Goal: Information Seeking & Learning: Learn about a topic

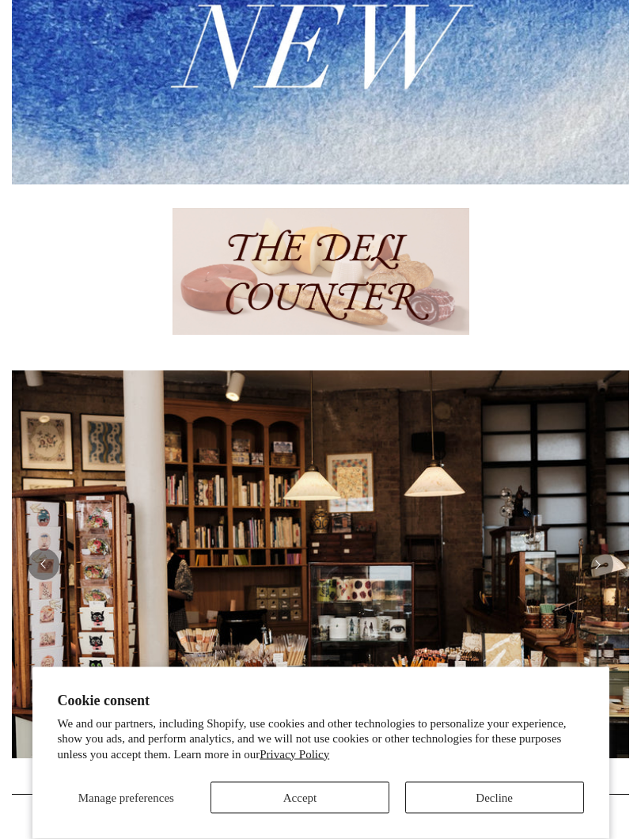
scroll to position [485, 0]
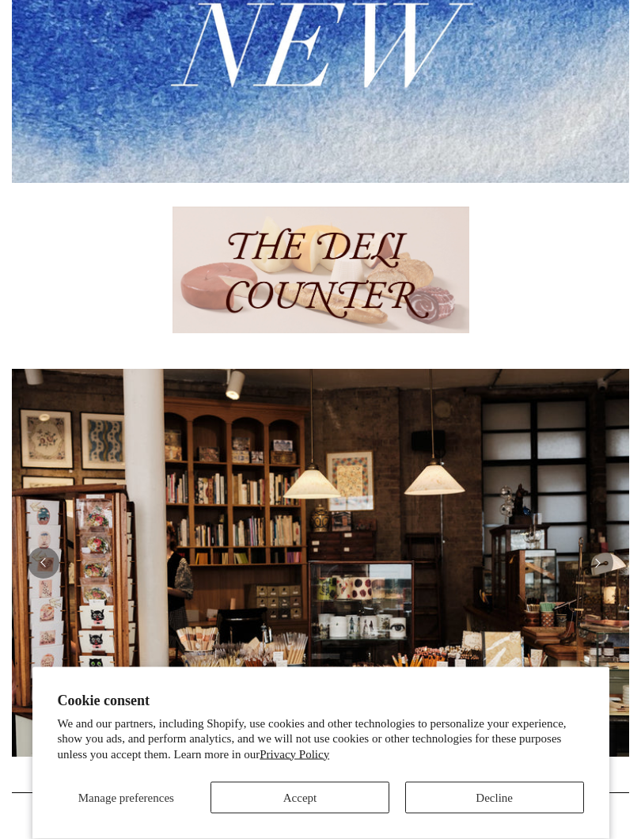
click at [131, 749] on span "Manage preferences" at bounding box center [126, 797] width 96 height 13
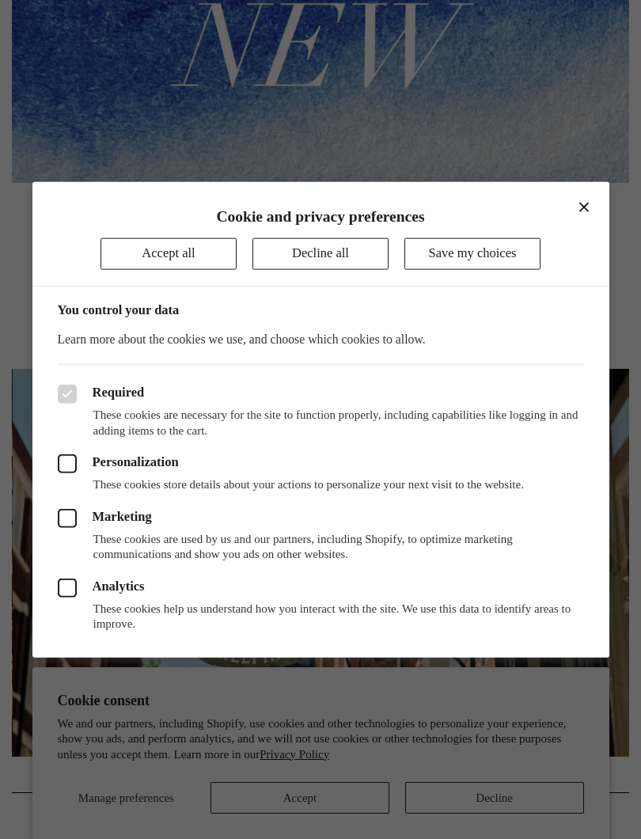
scroll to position [0, 617]
click at [66, 464] on icon at bounding box center [67, 463] width 19 height 19
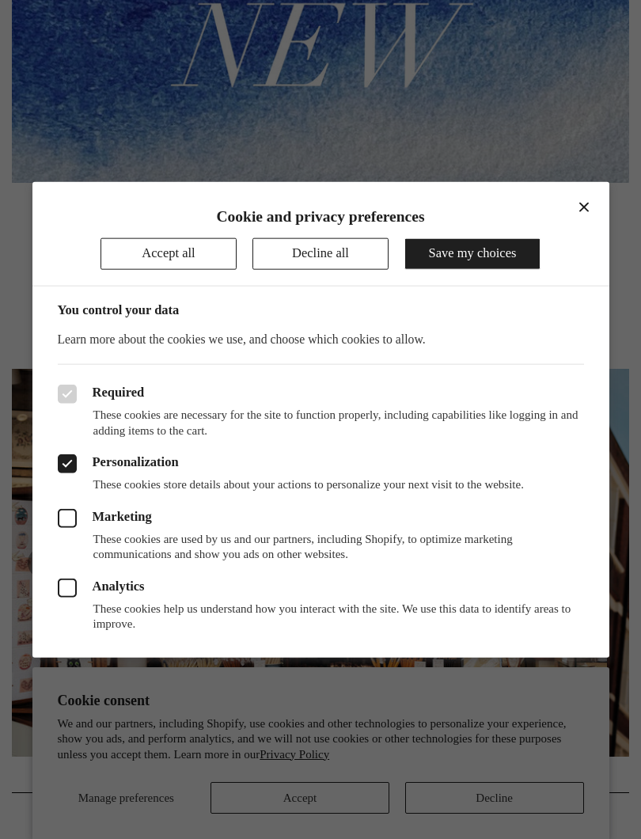
scroll to position [0, 0]
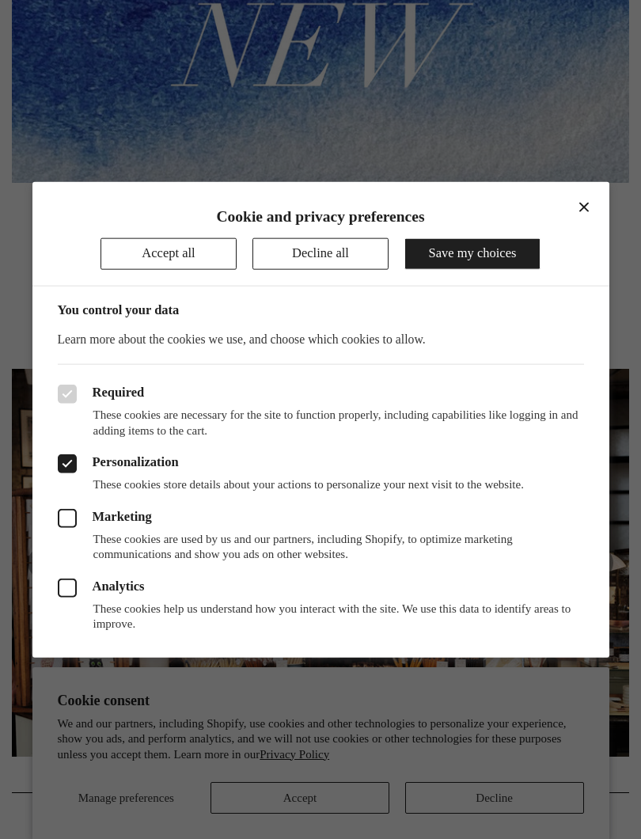
click at [75, 591] on icon at bounding box center [67, 587] width 19 height 19
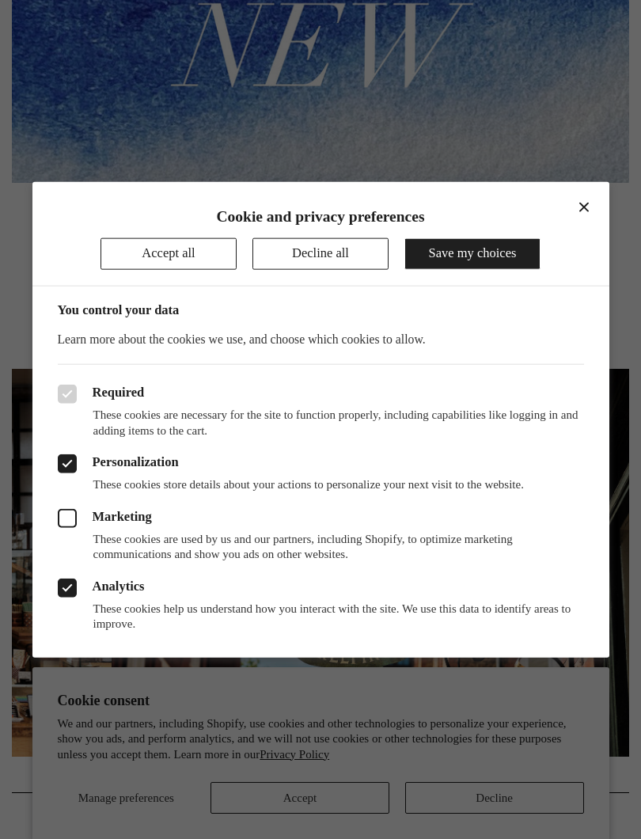
scroll to position [0, 617]
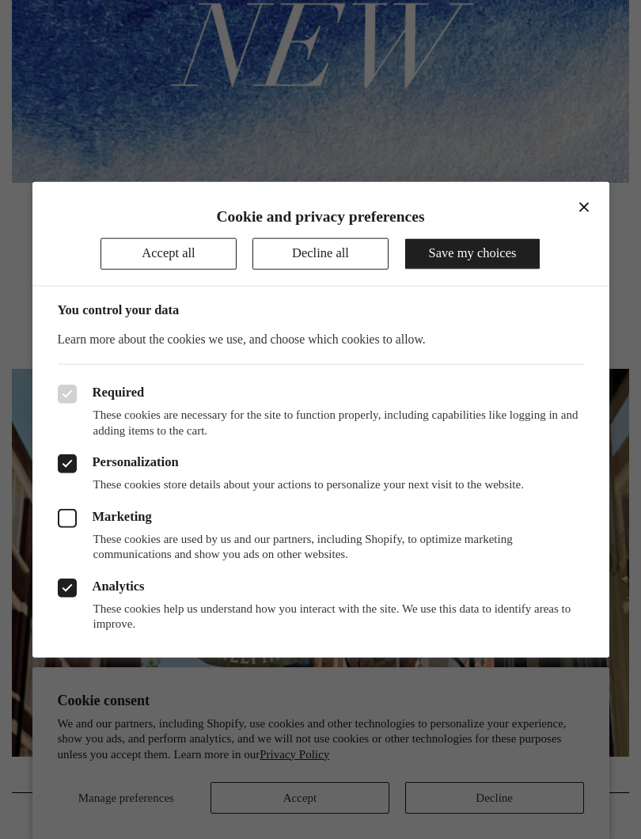
click at [485, 252] on button "Save my choices" at bounding box center [472, 254] width 136 height 32
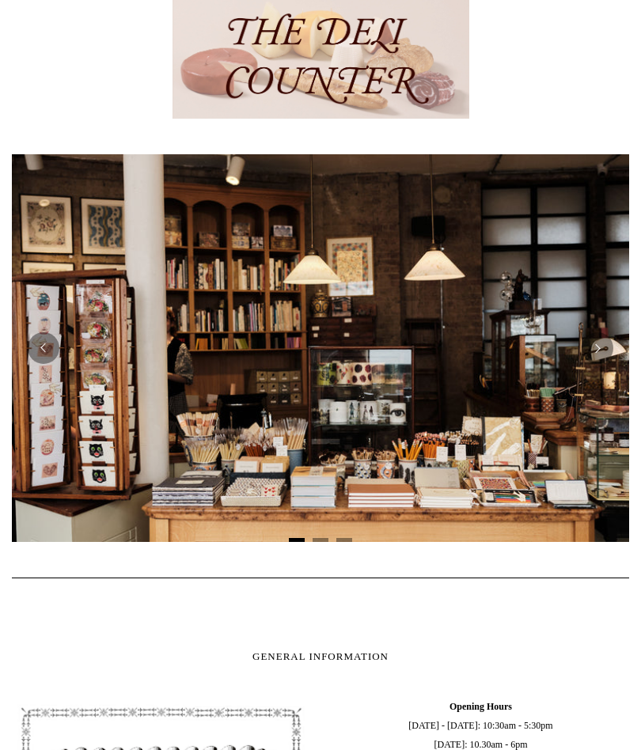
scroll to position [699, 0]
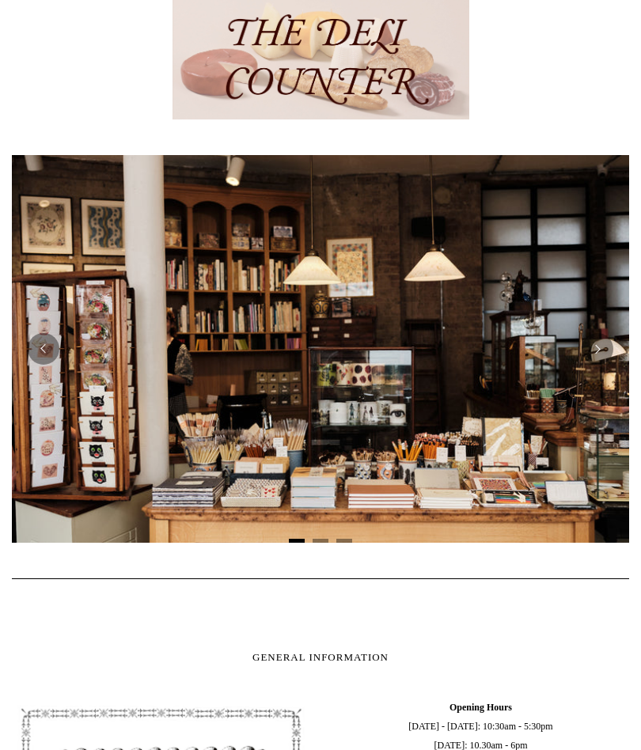
click at [405, 408] on img at bounding box center [320, 350] width 617 height 388
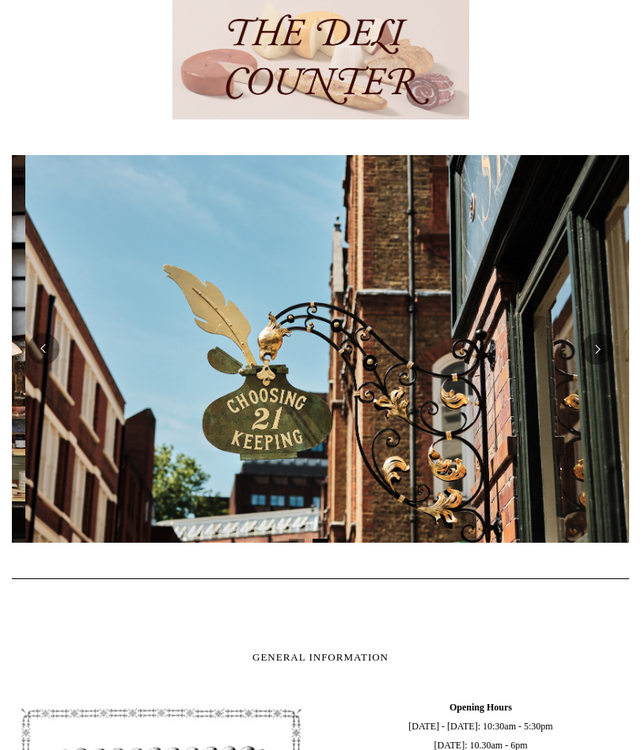
click at [593, 366] on button "Next" at bounding box center [598, 350] width 32 height 32
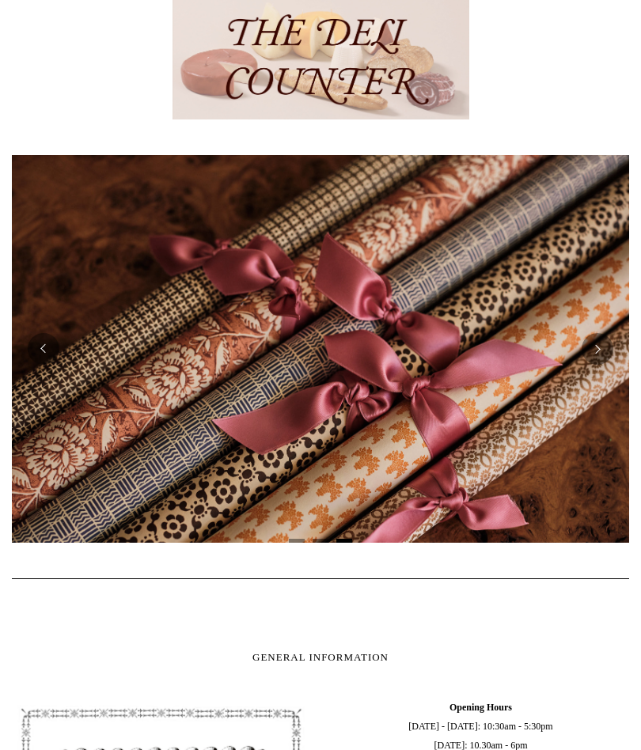
scroll to position [699, 0]
click at [597, 365] on button "Next" at bounding box center [598, 349] width 32 height 32
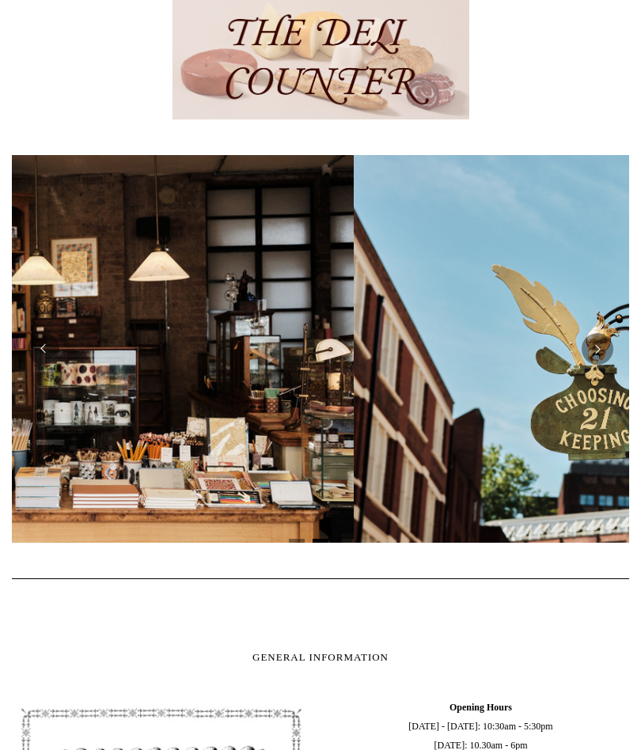
scroll to position [0, 0]
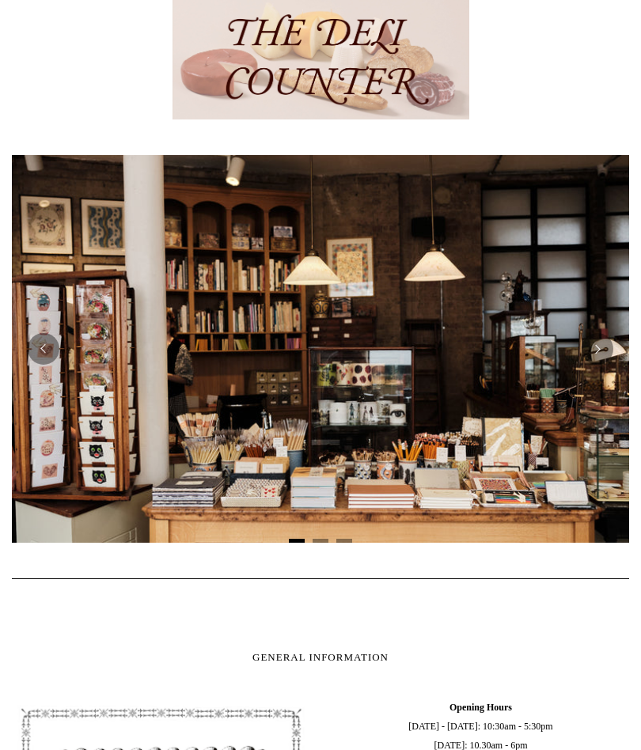
click at [618, 380] on img at bounding box center [320, 349] width 617 height 388
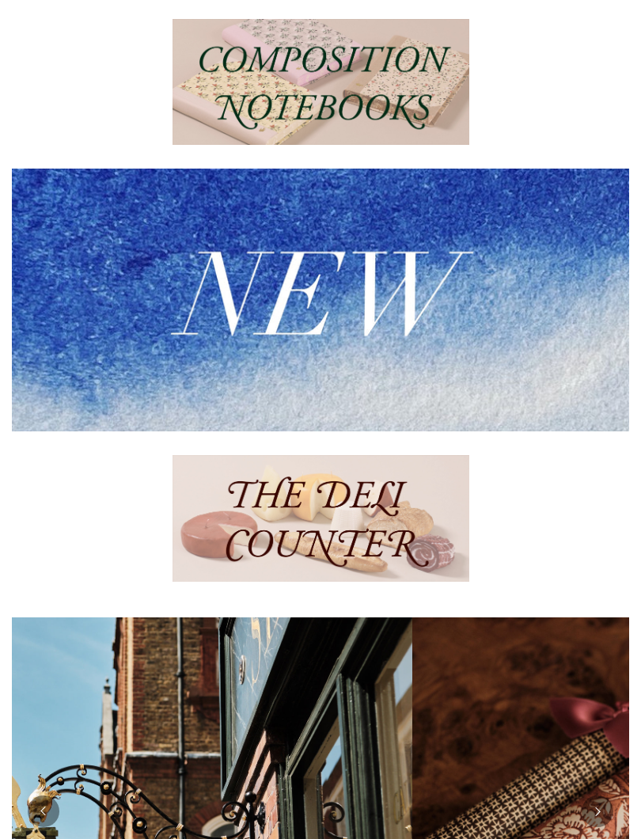
click at [307, 563] on img at bounding box center [320, 518] width 297 height 127
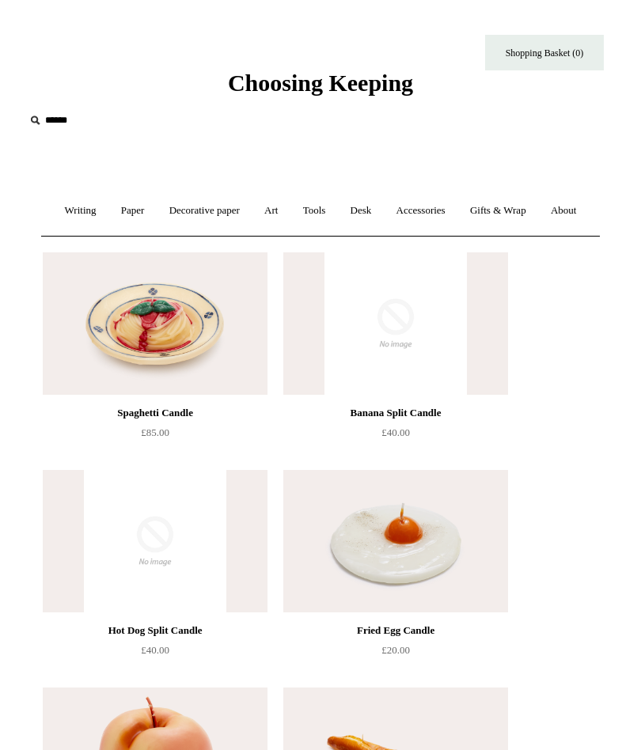
click at [154, 210] on link "Paper +" at bounding box center [133, 211] width 46 height 42
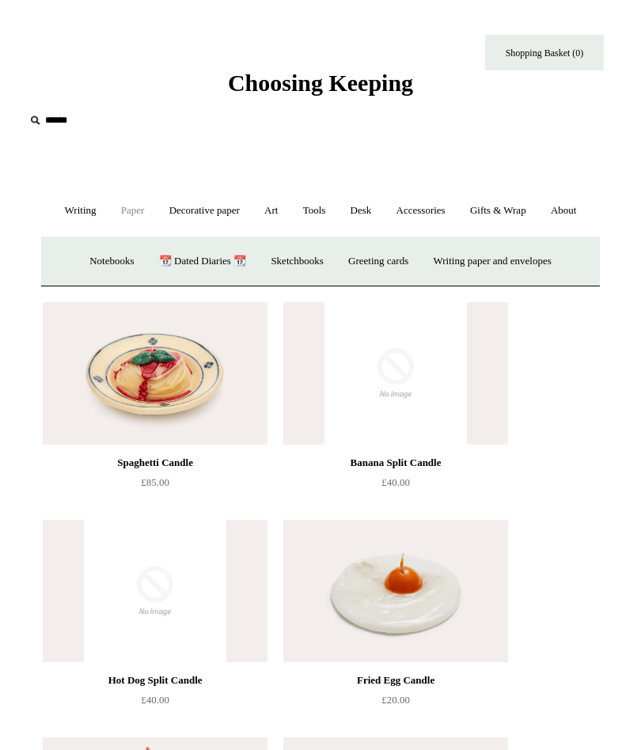
click at [229, 214] on link "Decorative paper +" at bounding box center [204, 211] width 93 height 42
click at [149, 282] on link "Wrapping & decoupage" at bounding box center [176, 262] width 120 height 42
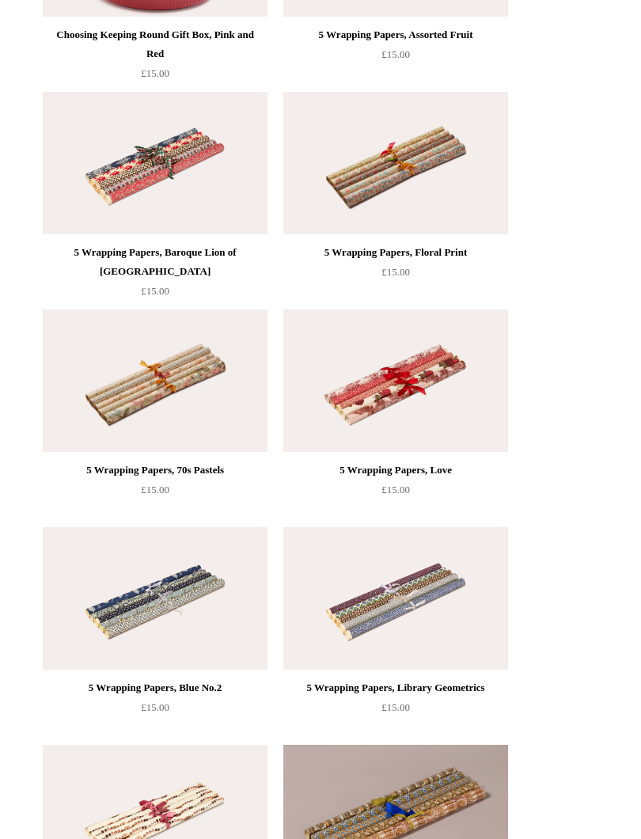
scroll to position [1249, 0]
click at [423, 645] on img at bounding box center [395, 598] width 225 height 142
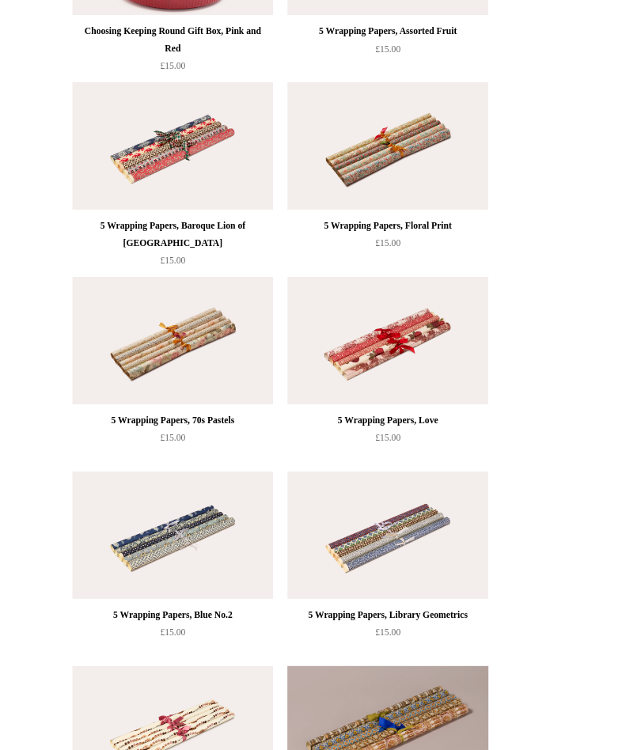
scroll to position [1293, 0]
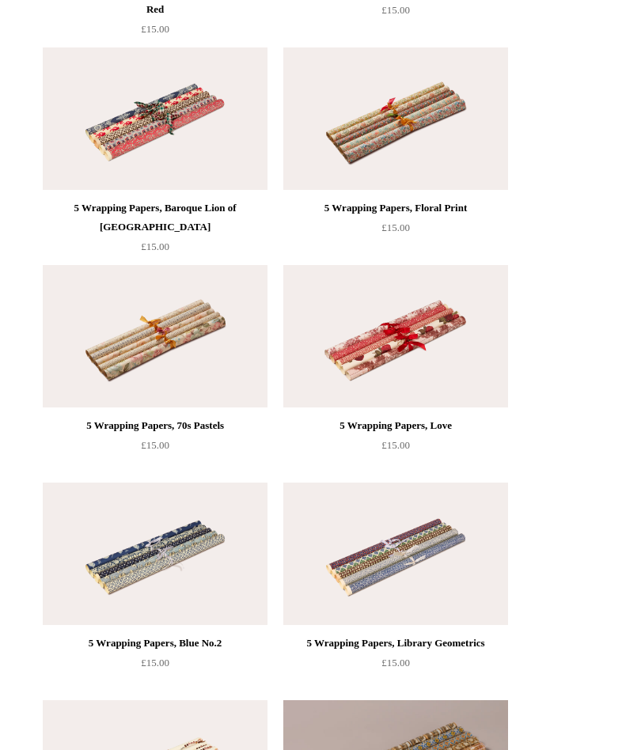
click at [129, 620] on img at bounding box center [155, 554] width 225 height 142
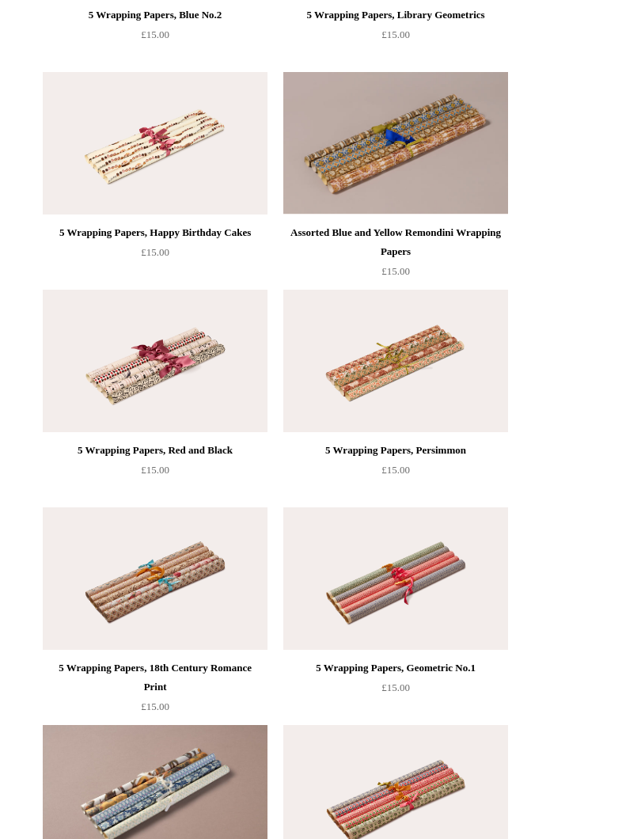
scroll to position [1921, 0]
click at [423, 410] on img at bounding box center [395, 361] width 225 height 142
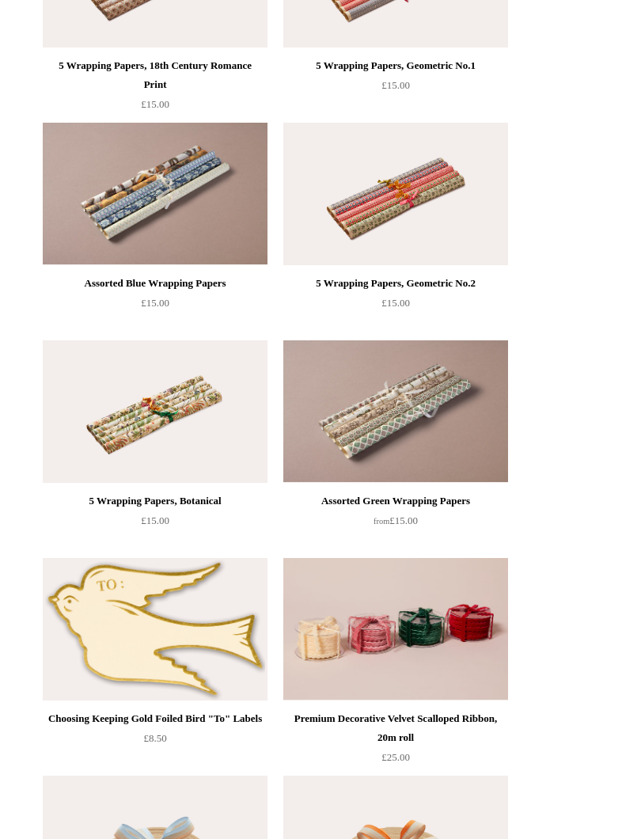
scroll to position [2523, 0]
click at [104, 467] on img at bounding box center [155, 411] width 225 height 142
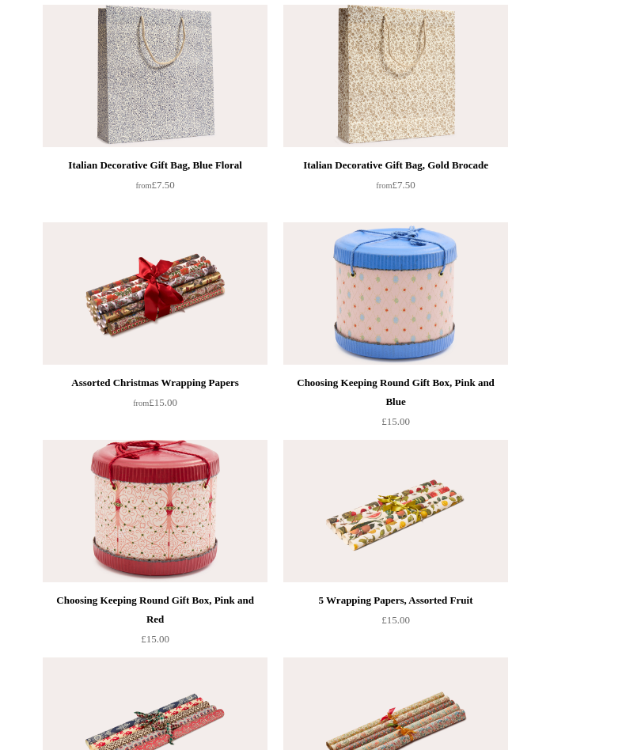
scroll to position [682, 0]
click at [123, 344] on img at bounding box center [155, 294] width 225 height 142
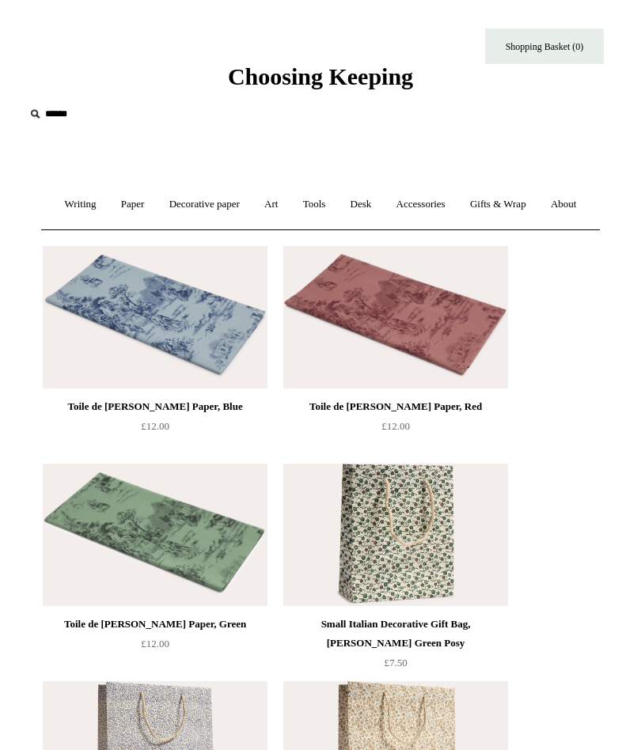
scroll to position [0, 0]
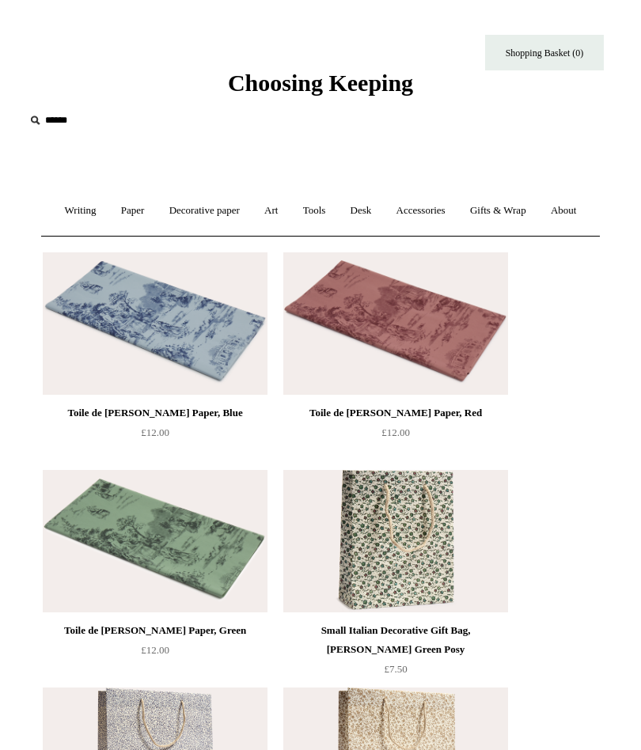
click at [289, 207] on link "Art +" at bounding box center [271, 211] width 36 height 42
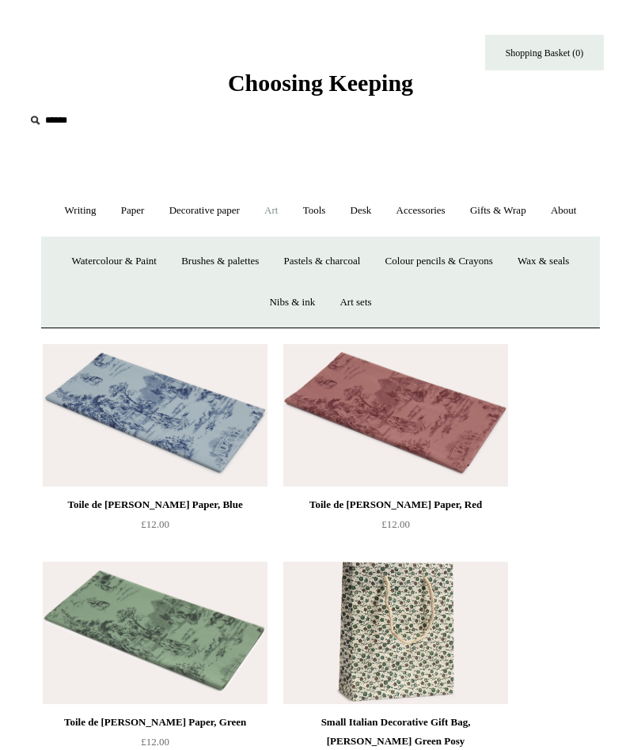
click at [97, 282] on link "Watercolour & Paint" at bounding box center [114, 262] width 107 height 42
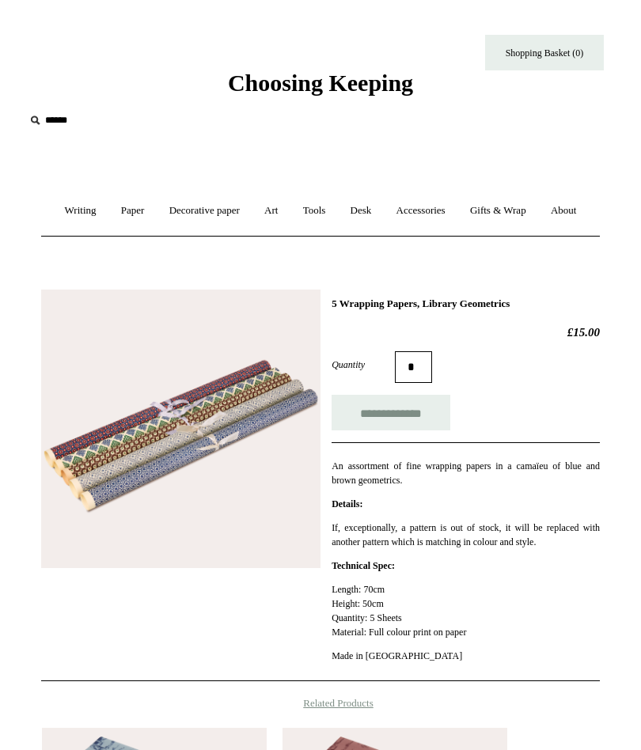
click at [191, 485] on img at bounding box center [180, 429] width 279 height 279
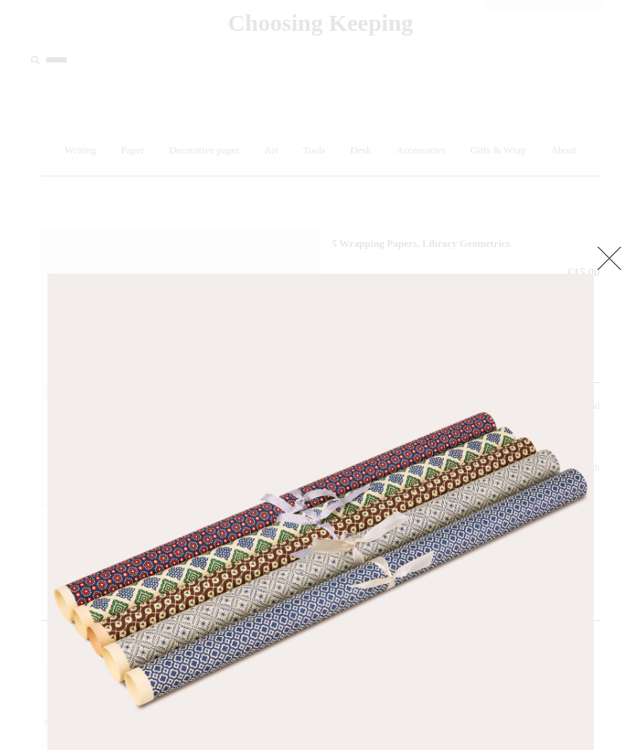
click at [615, 258] on link at bounding box center [609, 259] width 32 height 32
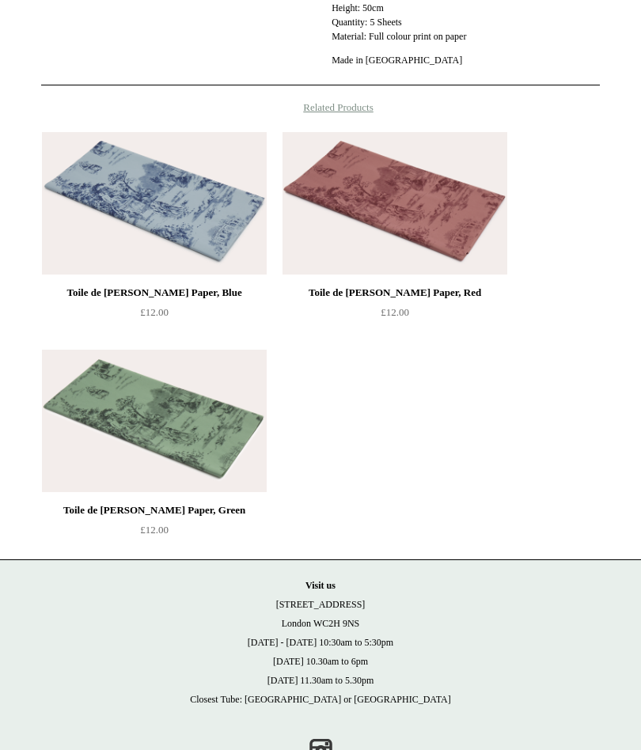
scroll to position [694, 0]
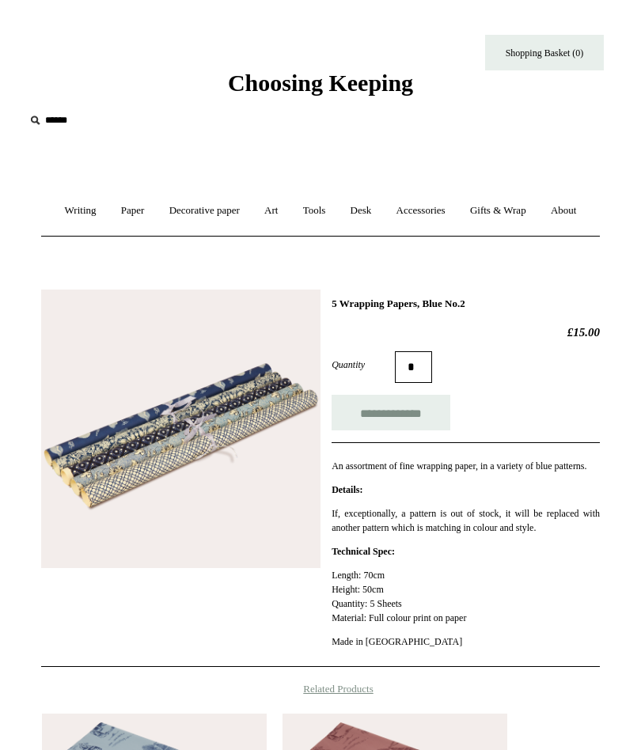
click at [178, 497] on img at bounding box center [180, 429] width 279 height 279
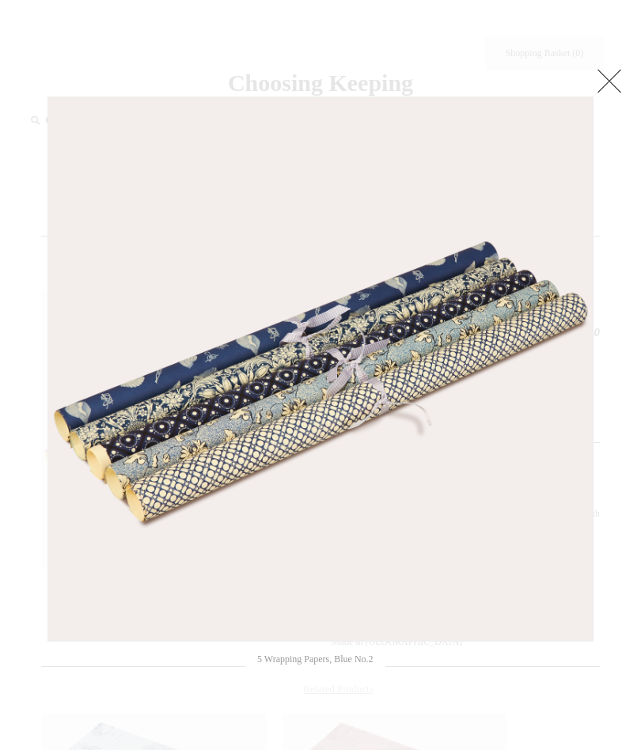
click at [601, 80] on link at bounding box center [609, 81] width 32 height 32
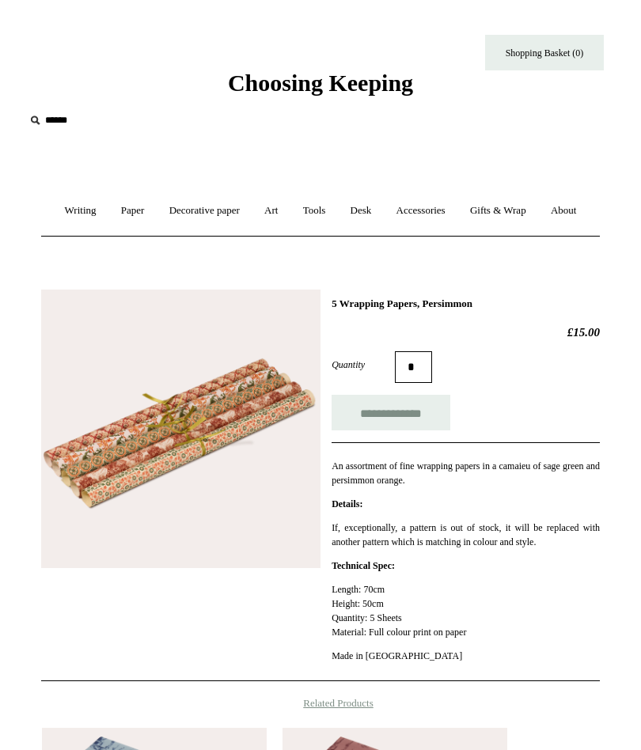
click at [130, 472] on img at bounding box center [180, 429] width 279 height 279
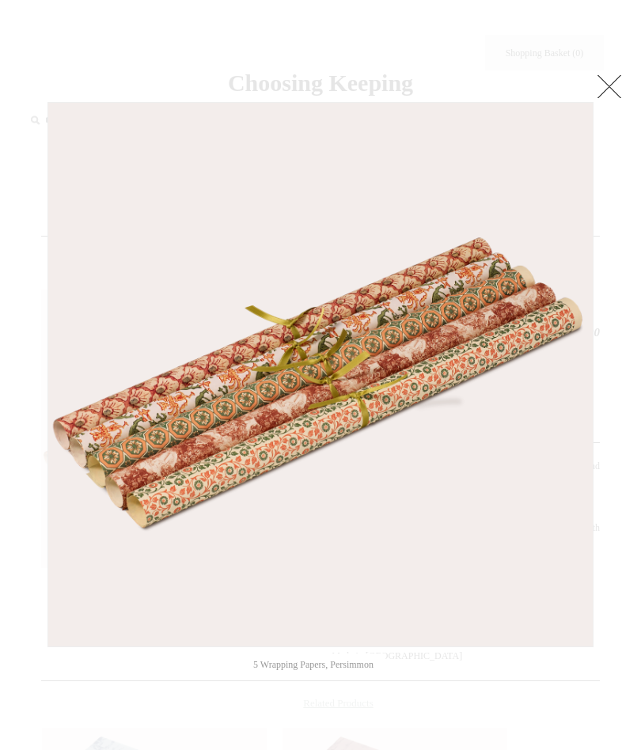
click at [601, 79] on link at bounding box center [609, 86] width 32 height 32
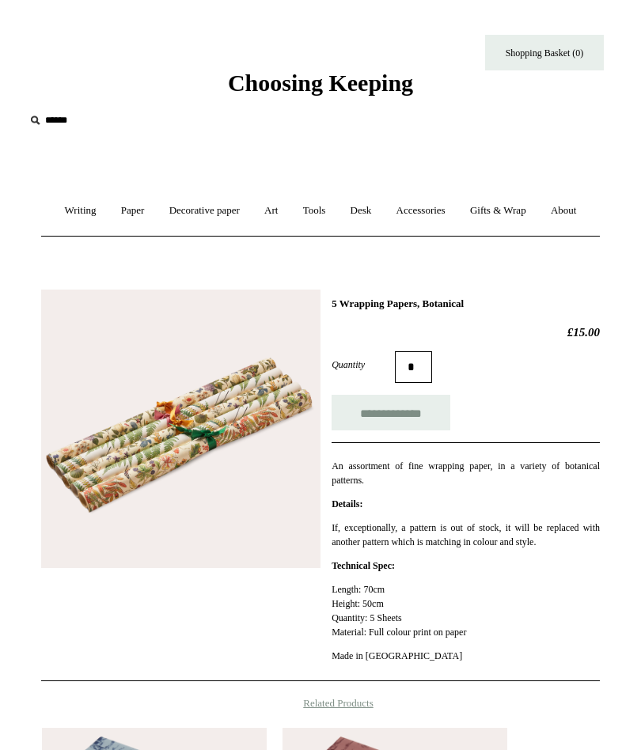
click at [116, 464] on img at bounding box center [180, 429] width 279 height 279
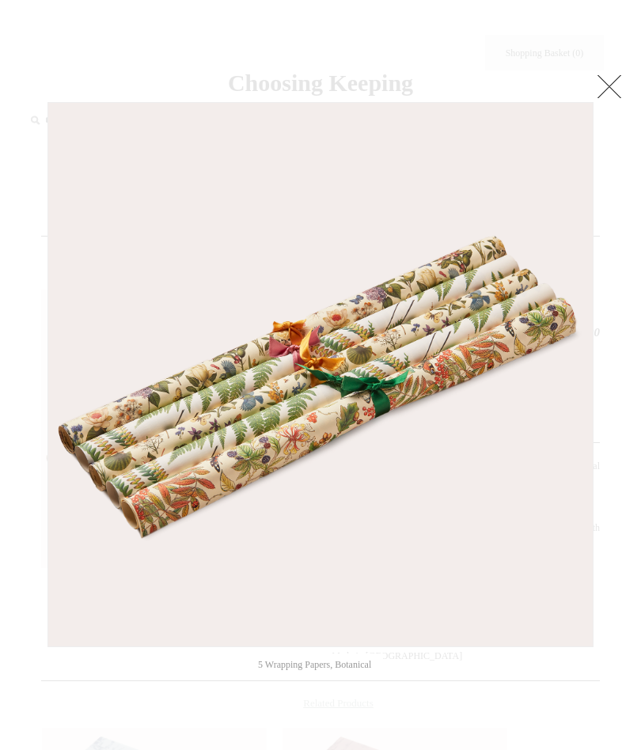
click at [609, 90] on link at bounding box center [609, 86] width 32 height 32
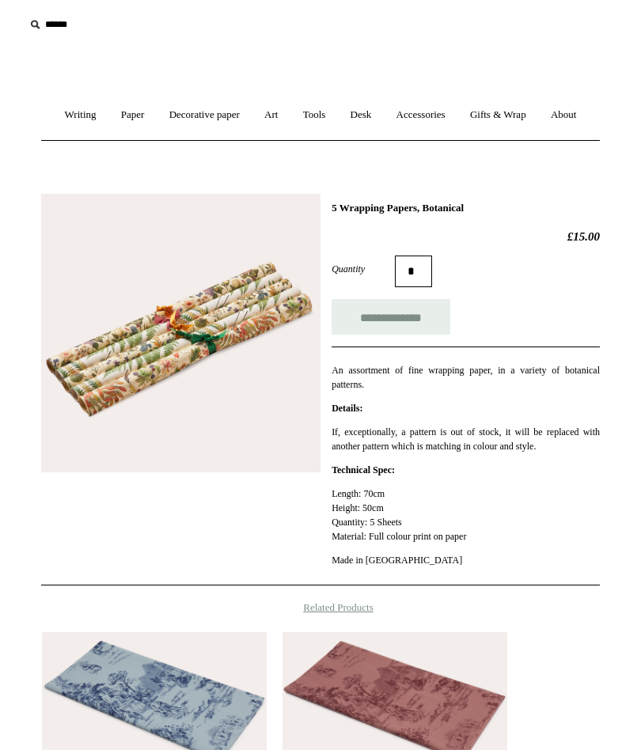
scroll to position [86, 0]
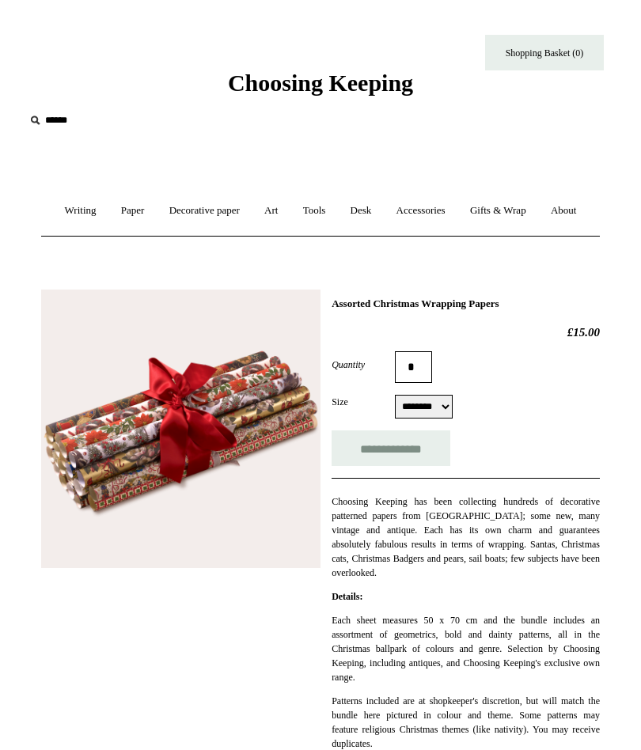
click at [126, 489] on img at bounding box center [180, 429] width 279 height 279
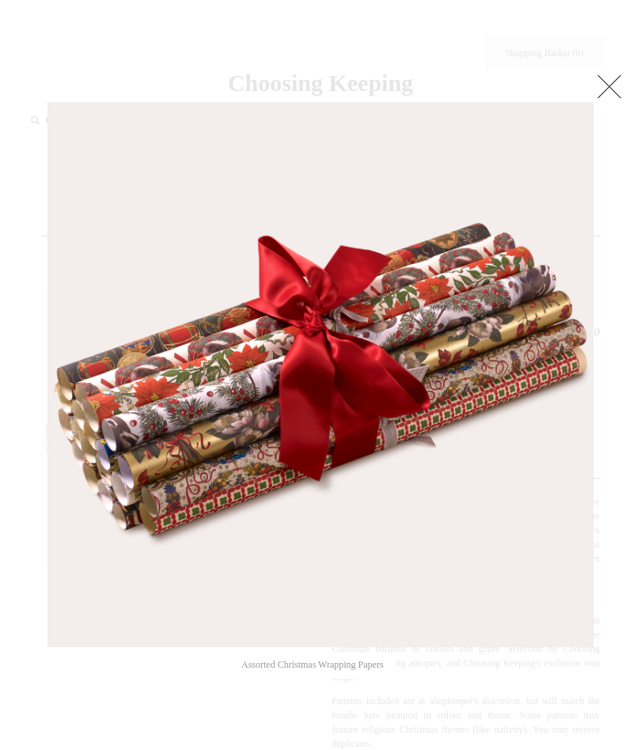
click at [609, 75] on link at bounding box center [609, 86] width 32 height 32
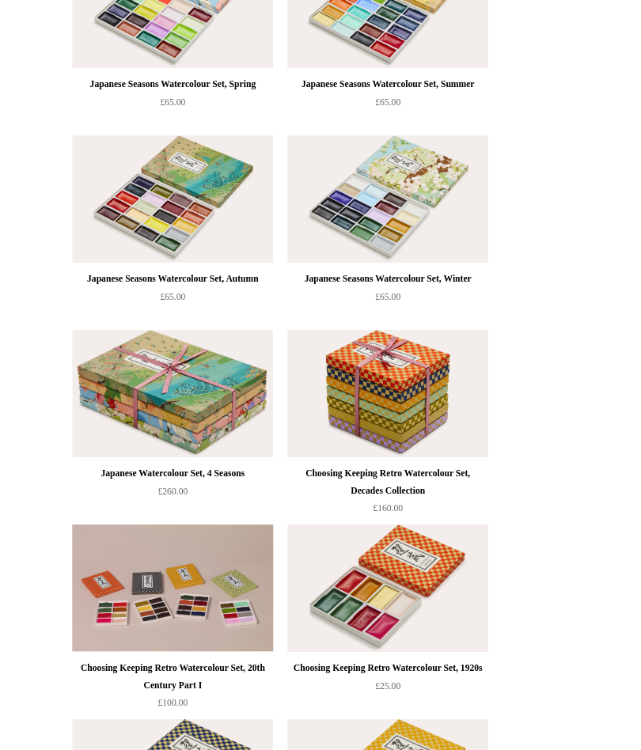
scroll to position [536, 0]
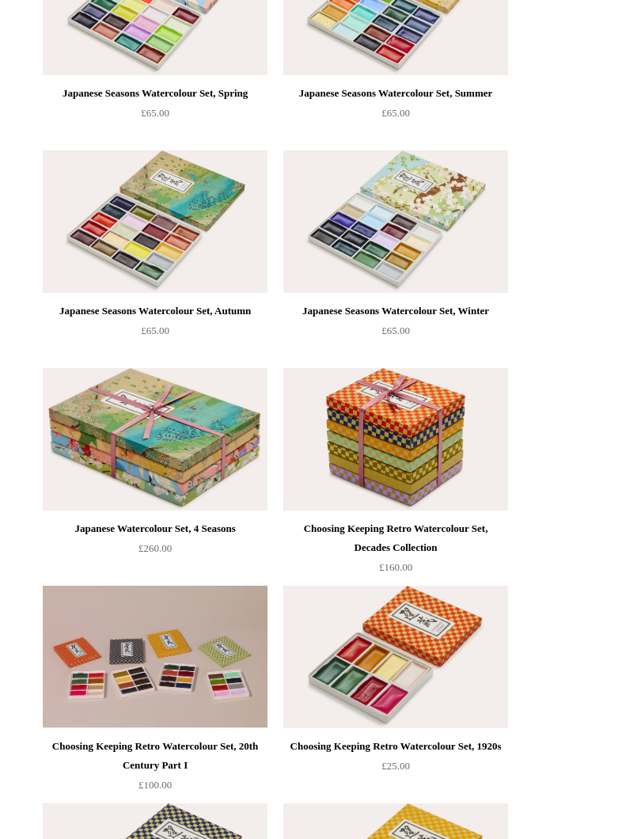
click at [400, 508] on img at bounding box center [395, 440] width 225 height 142
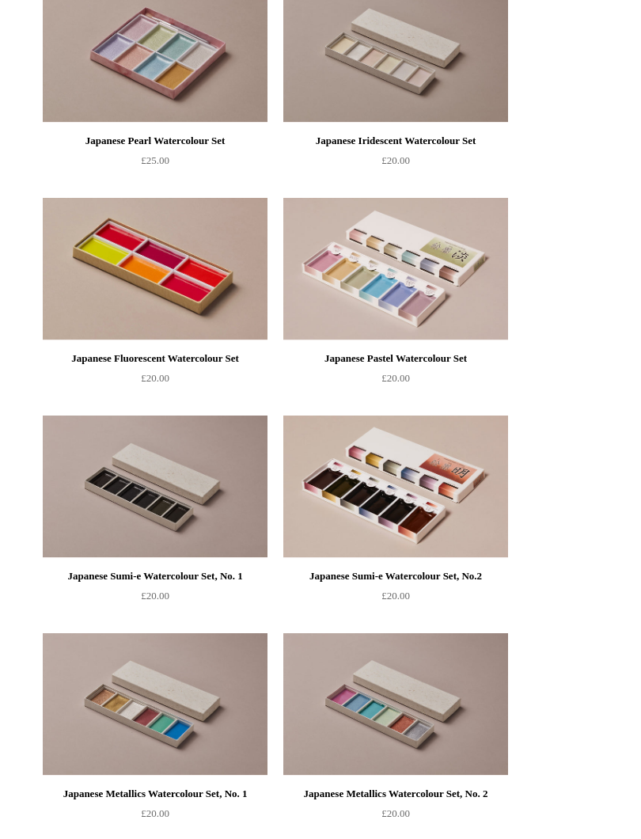
scroll to position [3338, 0]
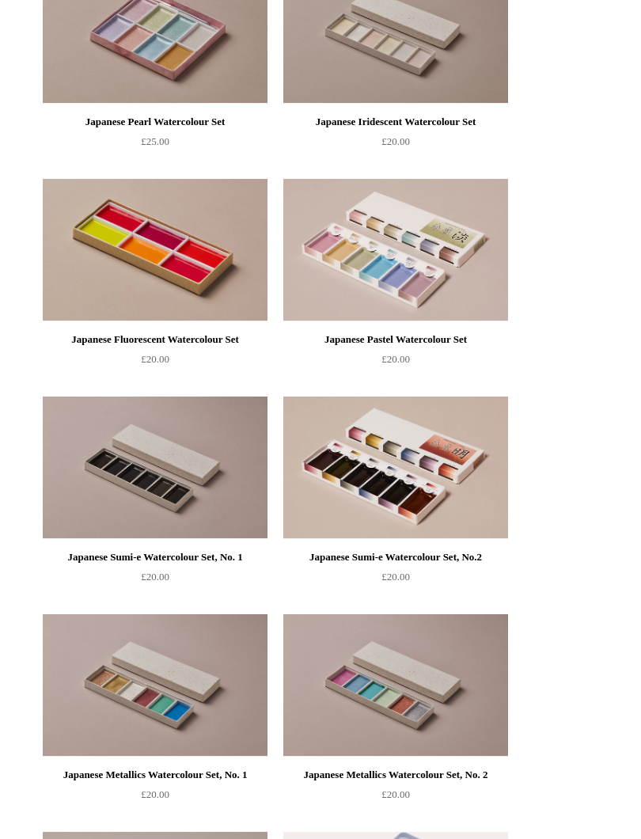
click at [457, 500] on img at bounding box center [395, 467] width 225 height 142
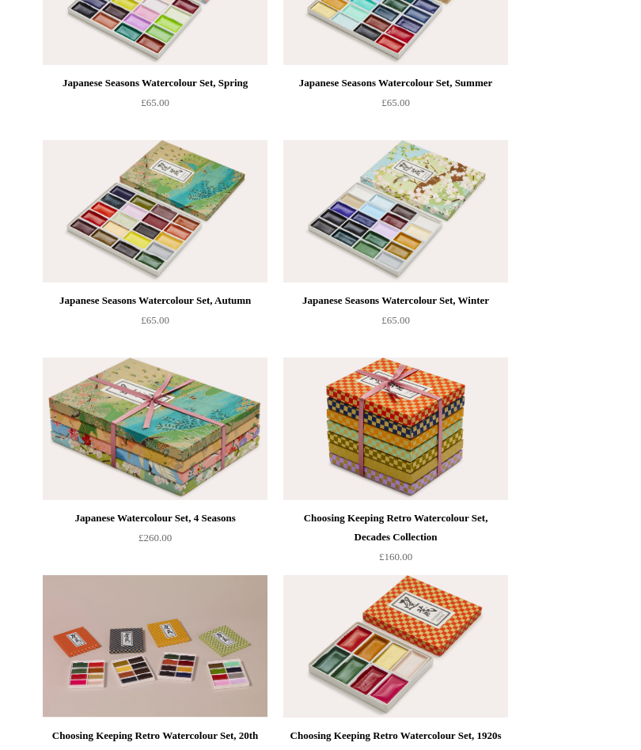
scroll to position [0, 0]
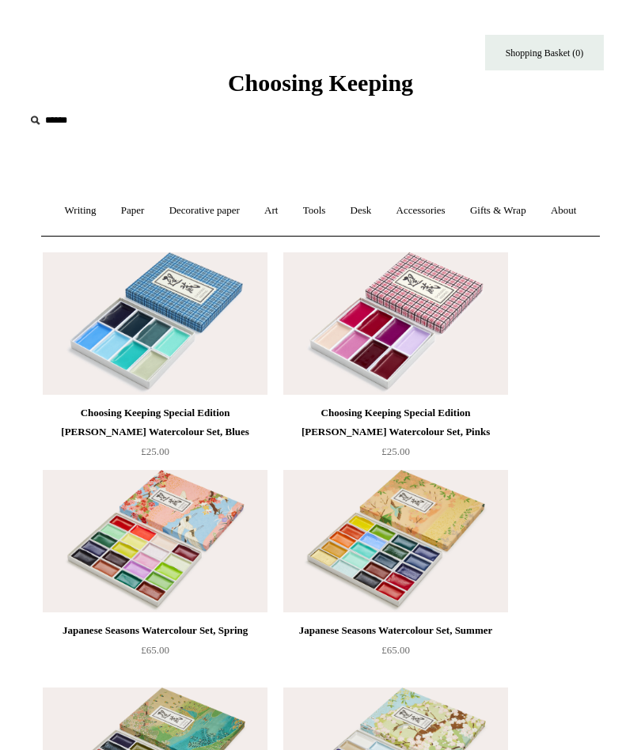
click at [337, 208] on link "Tools +" at bounding box center [314, 211] width 45 height 42
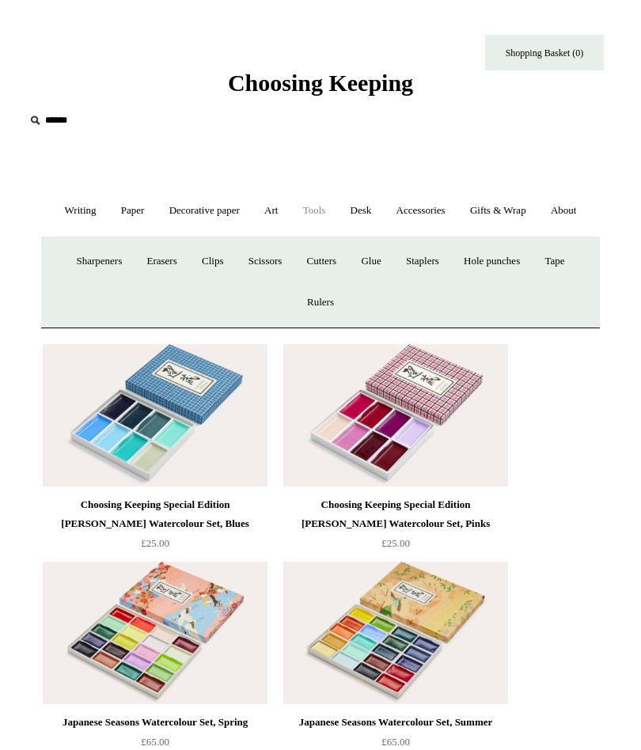
click at [260, 282] on link "Scissors" at bounding box center [265, 262] width 56 height 42
click at [369, 282] on link "Glue" at bounding box center [371, 262] width 42 height 42
click at [205, 282] on link "Clips +" at bounding box center [213, 262] width 44 height 42
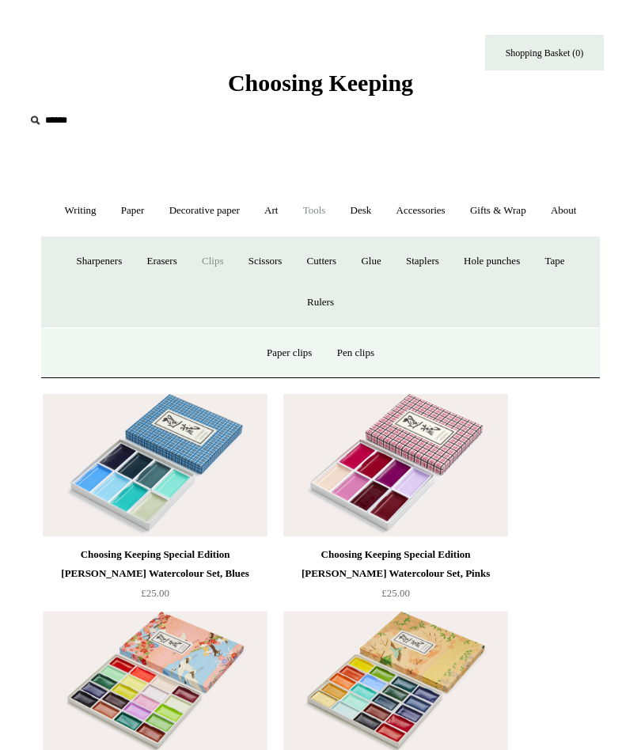
click at [215, 282] on link "Clips -" at bounding box center [213, 262] width 44 height 42
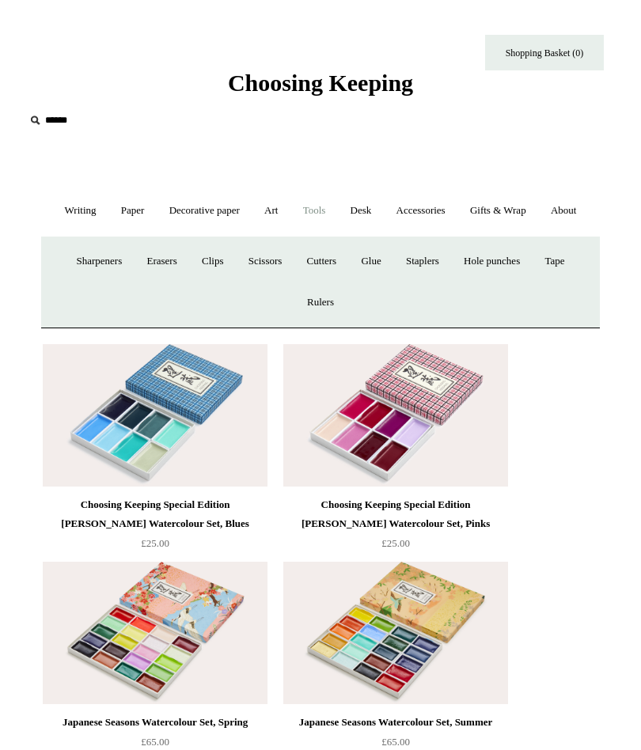
click at [208, 282] on link "Clips +" at bounding box center [213, 262] width 44 height 42
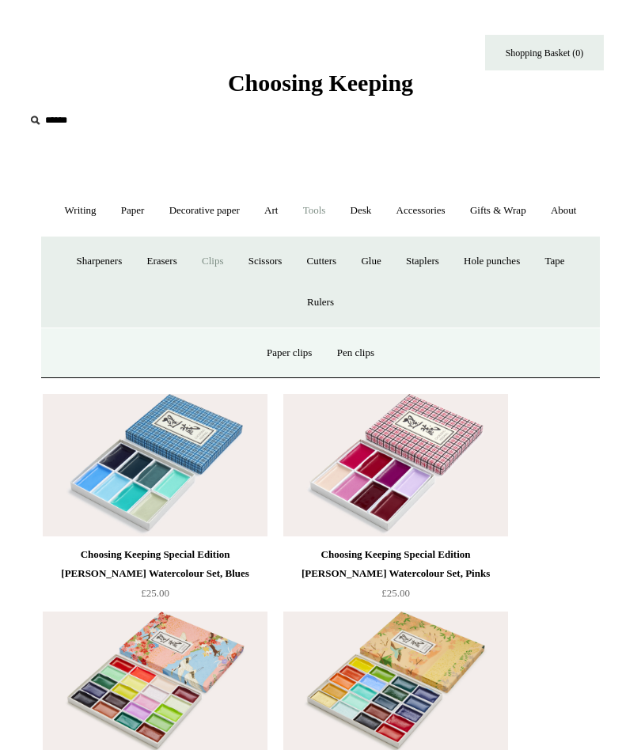
click at [322, 282] on link "Cutters" at bounding box center [322, 262] width 52 height 42
click at [383, 213] on link "Desk +" at bounding box center [361, 211] width 44 height 42
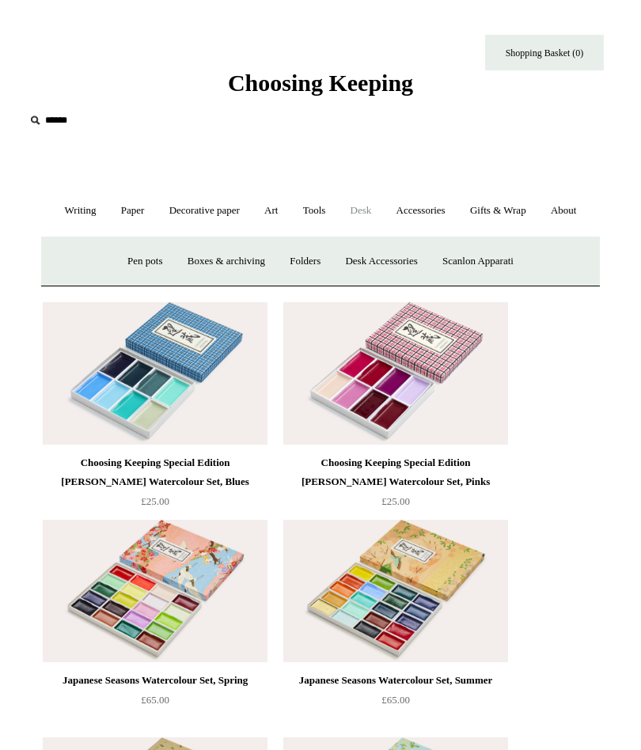
click at [383, 213] on link "Desk -" at bounding box center [361, 211] width 44 height 42
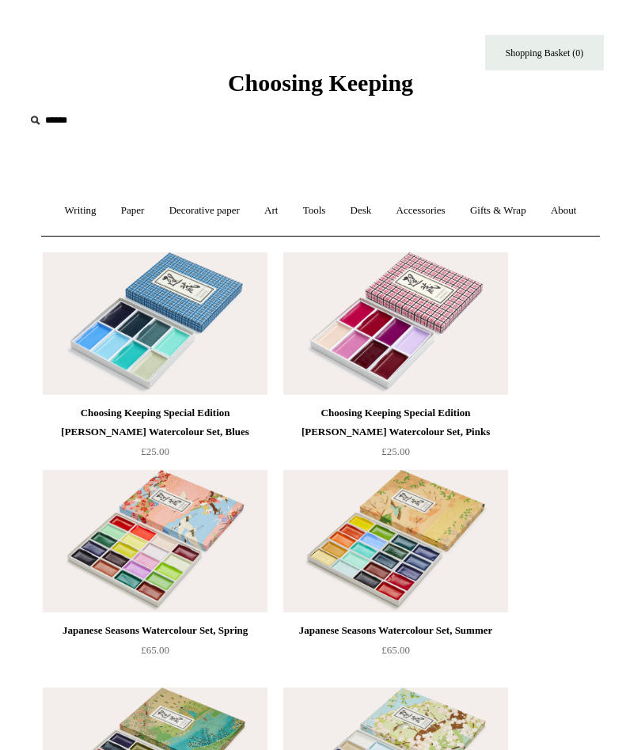
click at [452, 220] on link "Accessories +" at bounding box center [420, 211] width 71 height 42
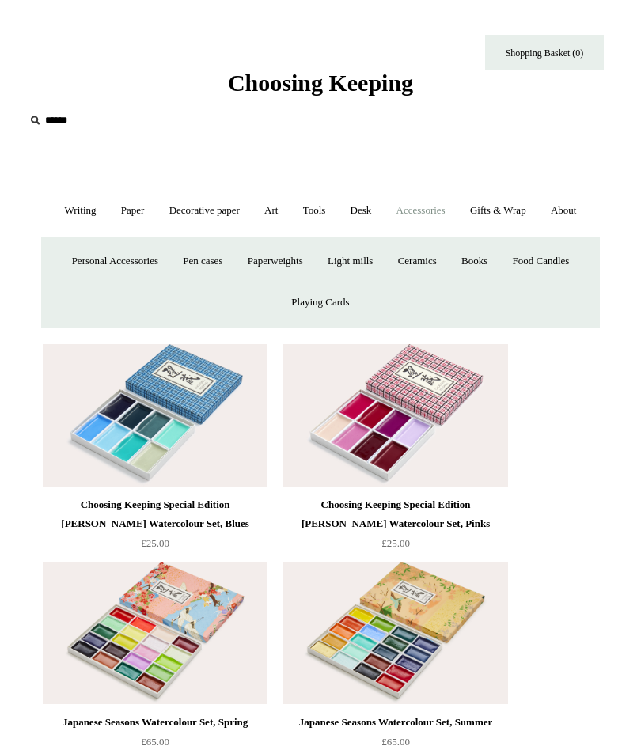
click at [383, 214] on link "Desk +" at bounding box center [361, 211] width 44 height 42
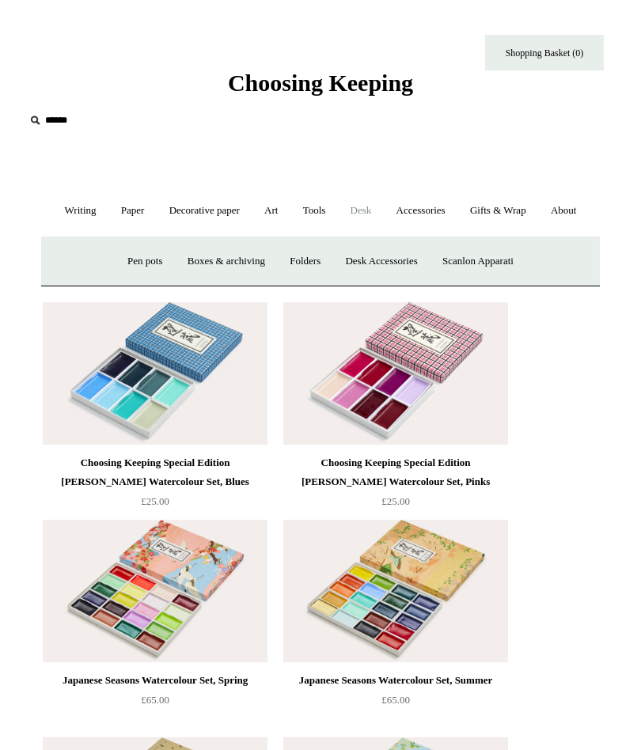
click at [138, 282] on link "Pen pots" at bounding box center [144, 262] width 57 height 42
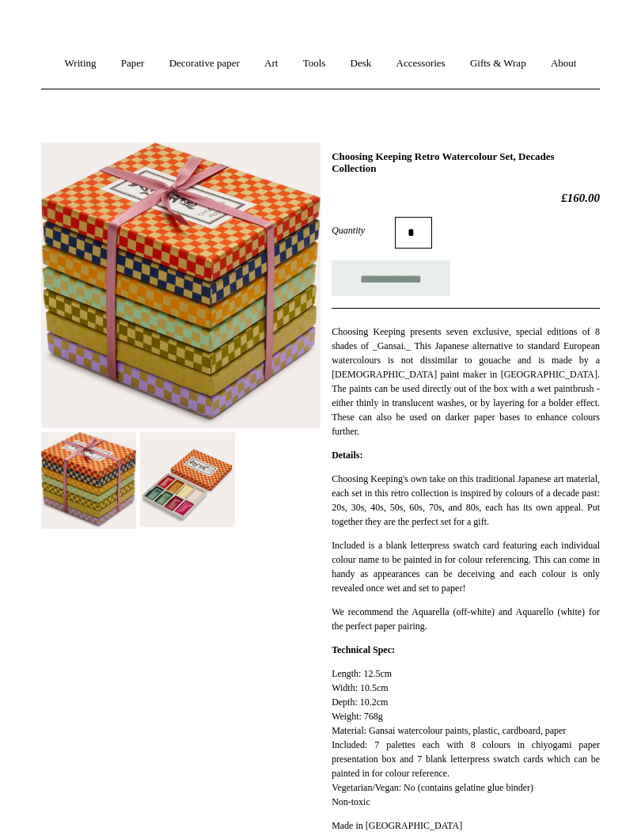
scroll to position [147, 0]
click at [184, 527] on img at bounding box center [187, 479] width 95 height 95
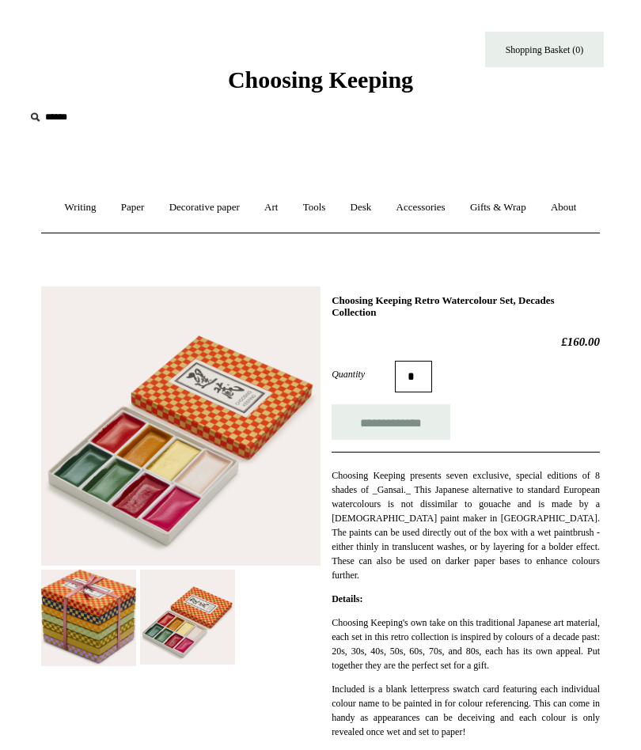
scroll to position [0, 0]
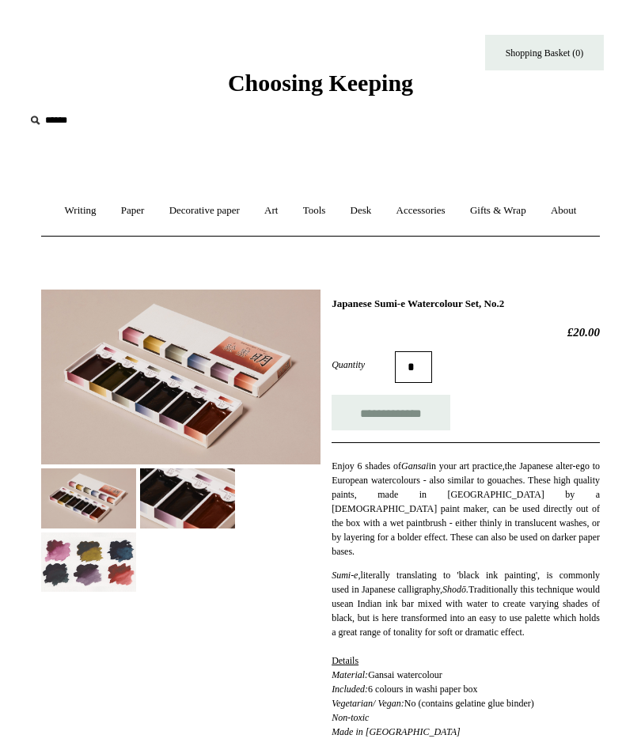
click at [88, 592] on img at bounding box center [88, 562] width 95 height 59
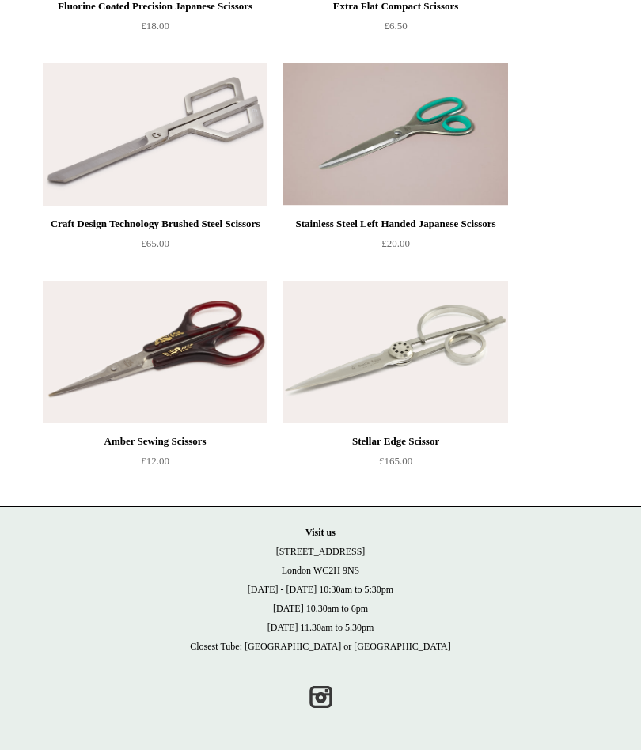
scroll to position [1539, 0]
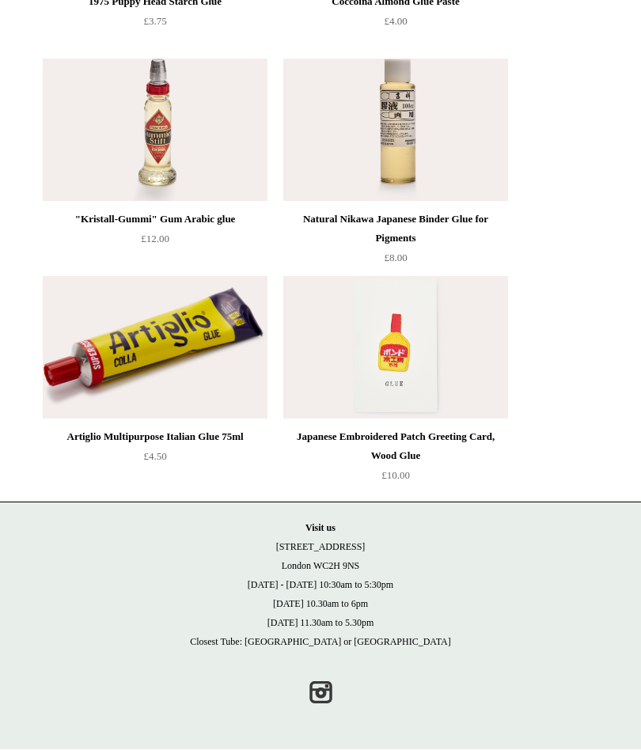
scroll to position [669, 0]
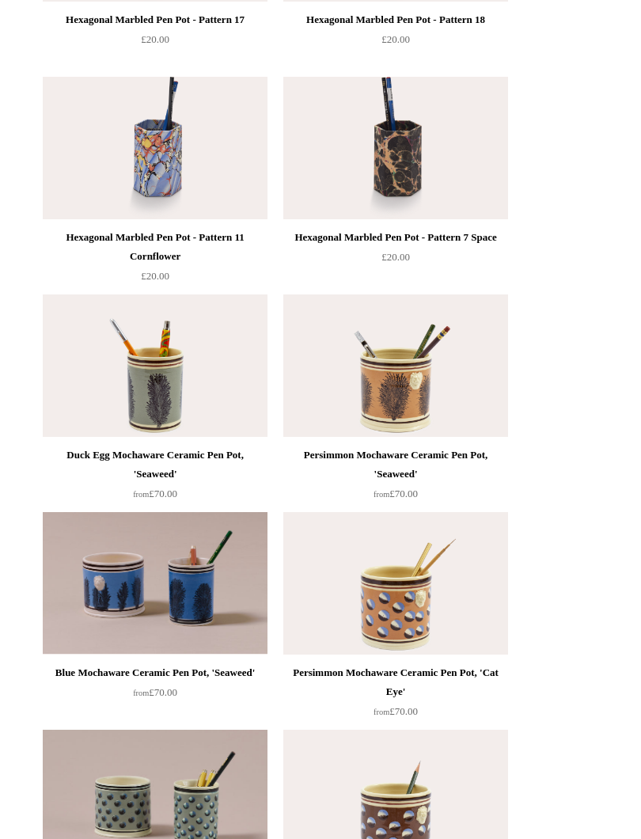
scroll to position [1055, 0]
